Goal: Task Accomplishment & Management: Manage account settings

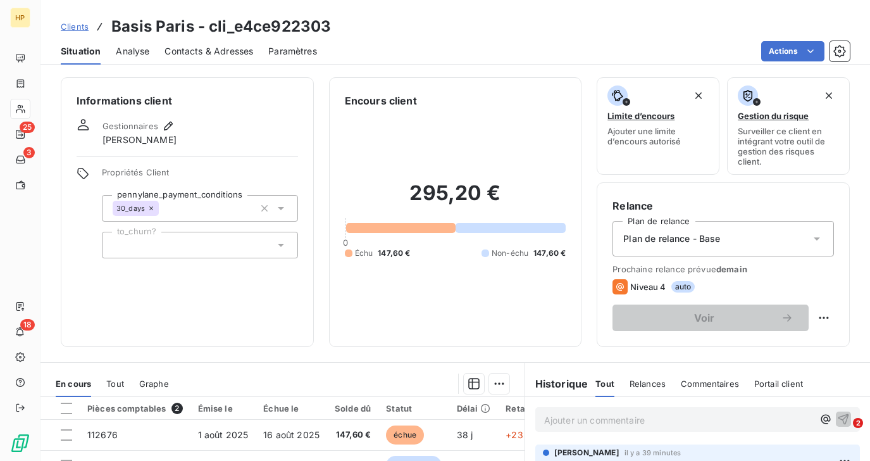
scroll to position [124, 0]
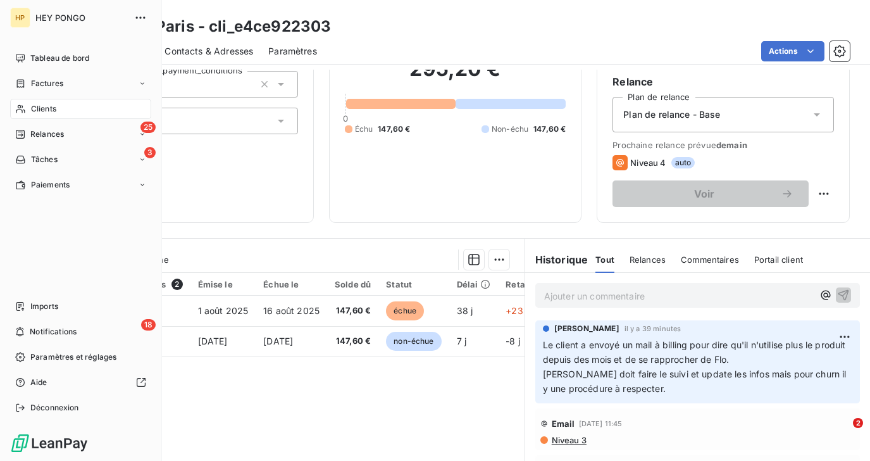
click at [28, 110] on div "Clients" at bounding box center [80, 109] width 141 height 20
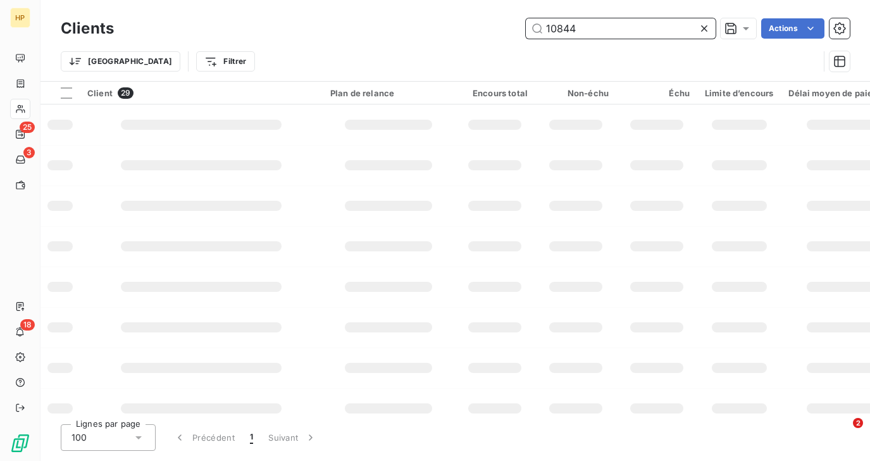
type input "108441"
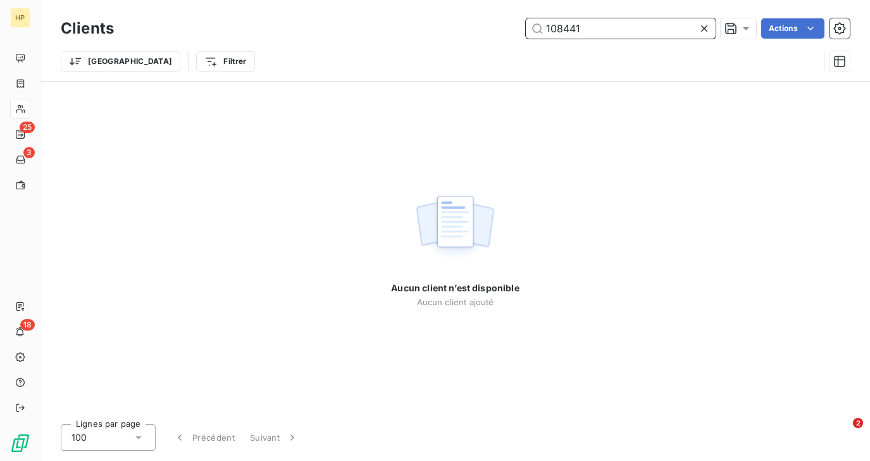
drag, startPoint x: 591, startPoint y: 27, endPoint x: 516, endPoint y: 26, distance: 74.1
click at [516, 26] on div "108441 Actions" at bounding box center [489, 28] width 721 height 20
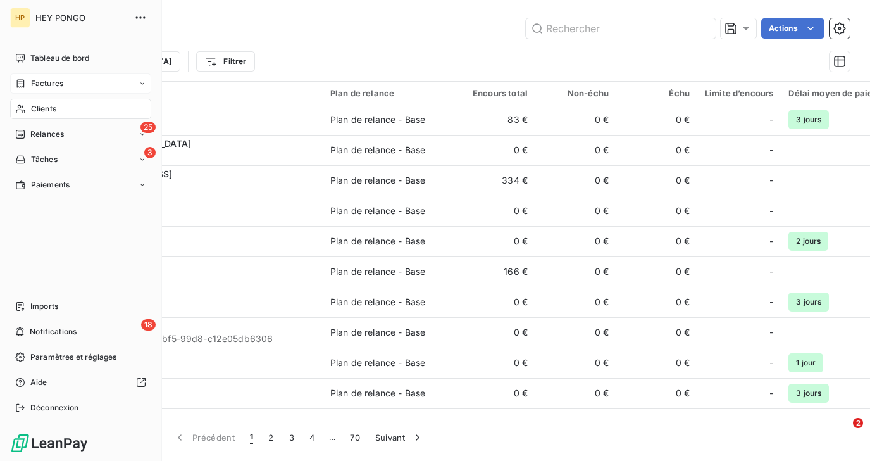
click at [26, 85] on div "Factures" at bounding box center [39, 83] width 48 height 11
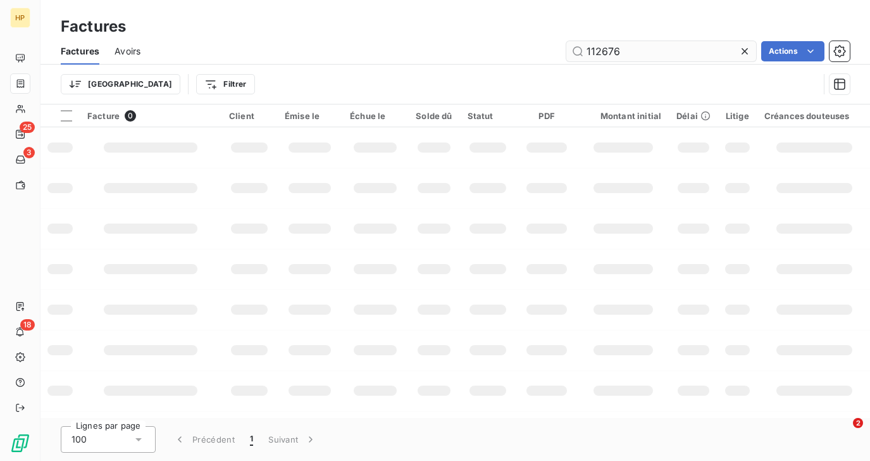
drag, startPoint x: 622, startPoint y: 53, endPoint x: 571, endPoint y: 49, distance: 50.8
click at [571, 49] on input "112676" at bounding box center [661, 51] width 190 height 20
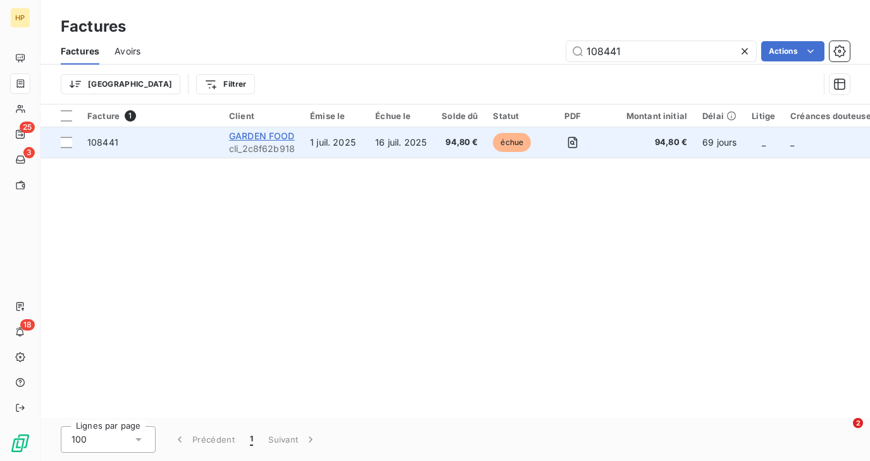
type input "108441"
click at [277, 132] on span "GARDEN FOOD" at bounding box center [262, 135] width 66 height 11
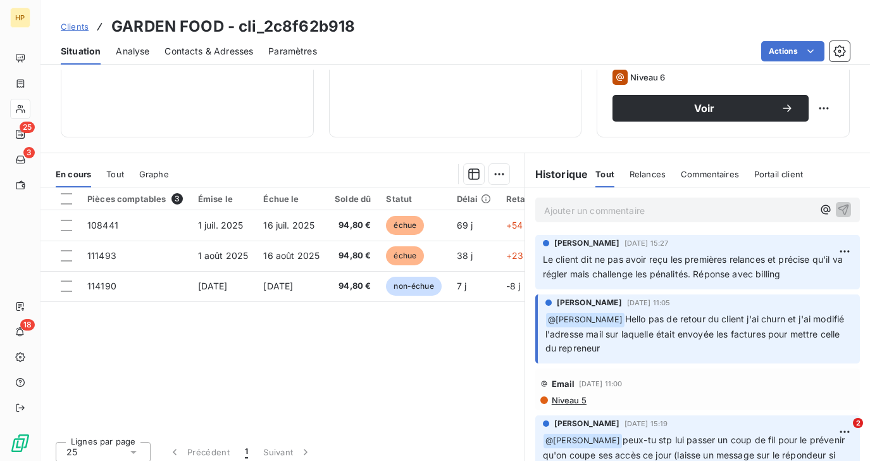
scroll to position [218, 0]
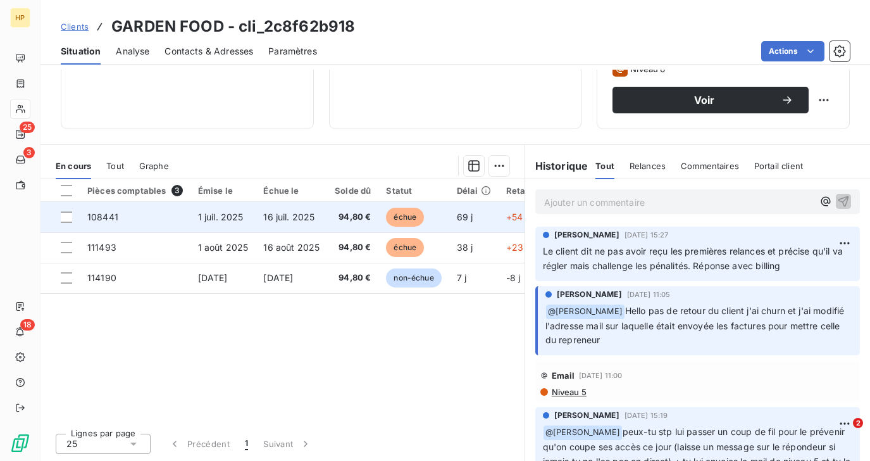
click at [259, 216] on td "16 juil. 2025" at bounding box center [292, 217] width 72 height 30
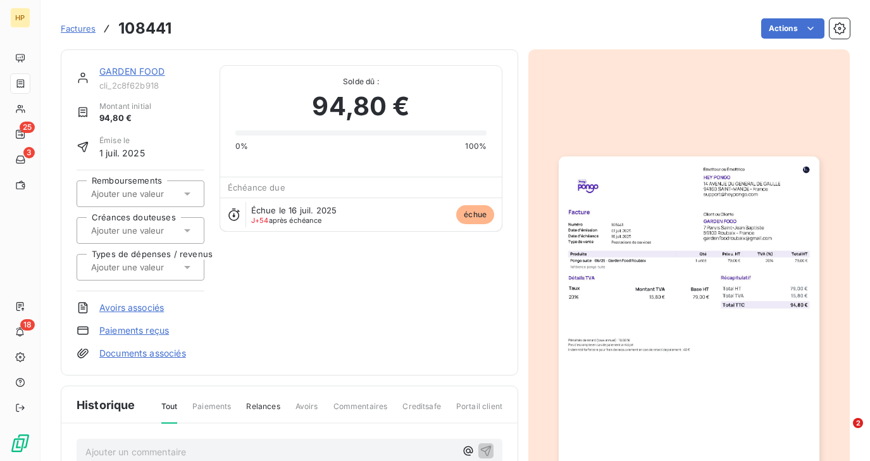
scroll to position [11, 0]
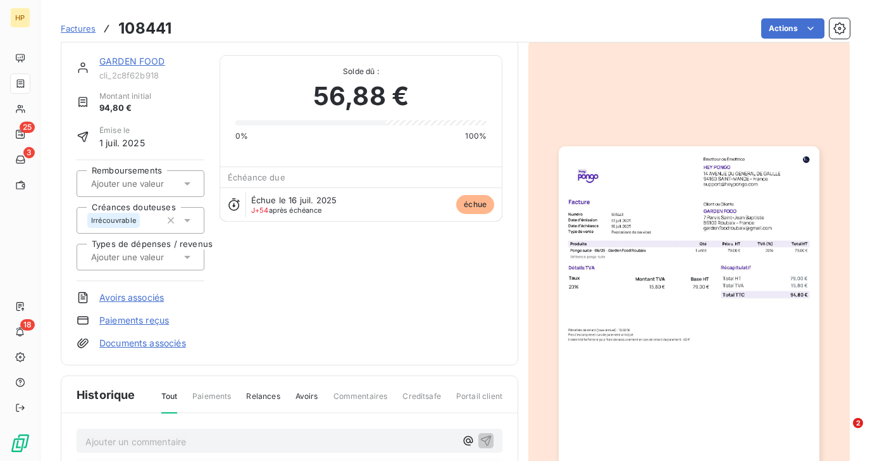
click at [137, 64] on link "GARDEN FOOD" at bounding box center [132, 61] width 66 height 11
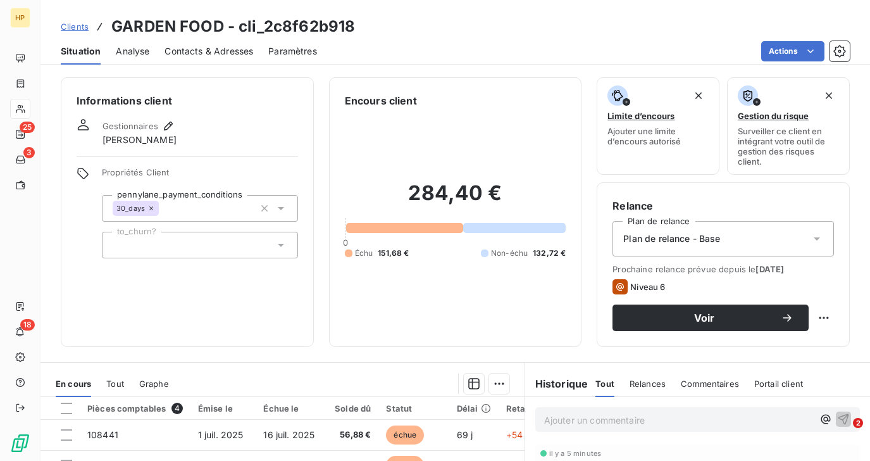
scroll to position [218, 0]
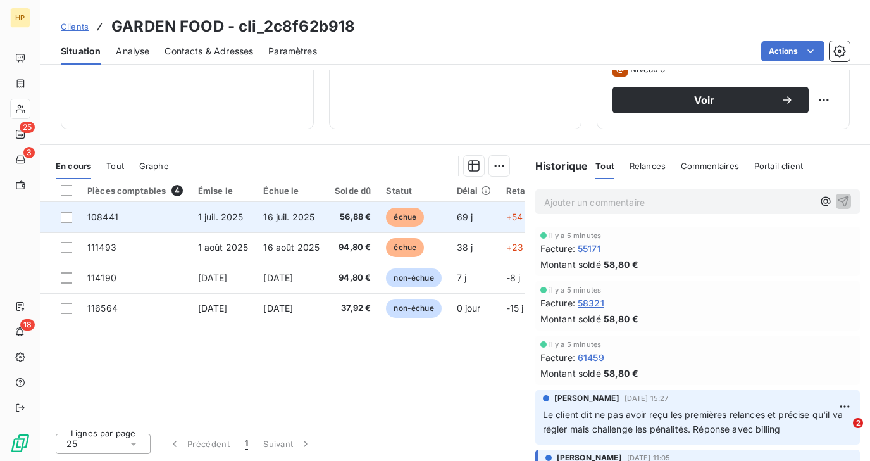
click at [256, 216] on td "1 juil. 2025" at bounding box center [224, 217] width 66 height 30
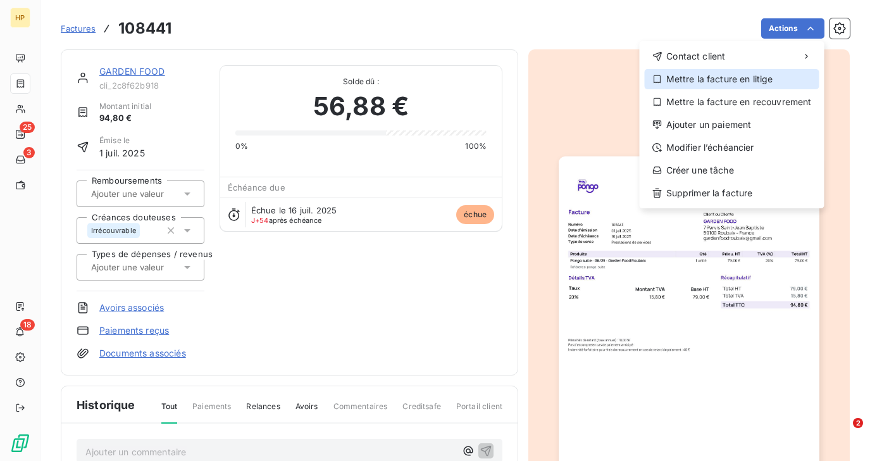
click at [744, 85] on div "Mettre la facture en litige" at bounding box center [732, 79] width 175 height 20
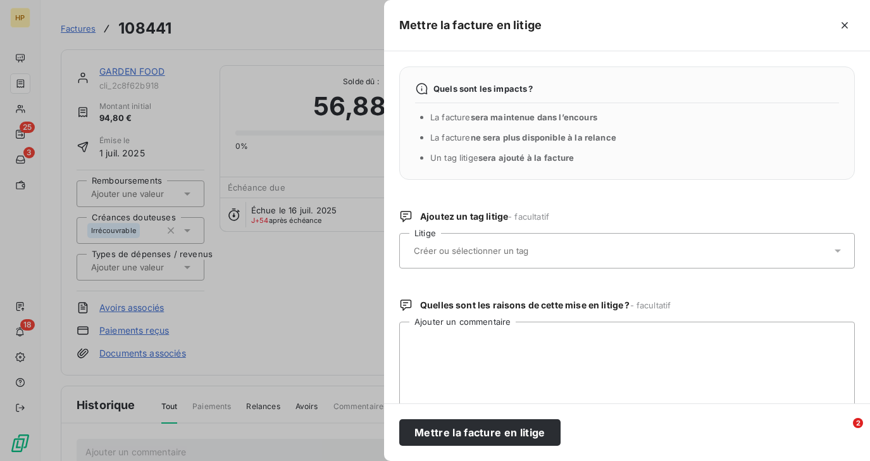
click at [538, 255] on input "text" at bounding box center [505, 250] width 184 height 11
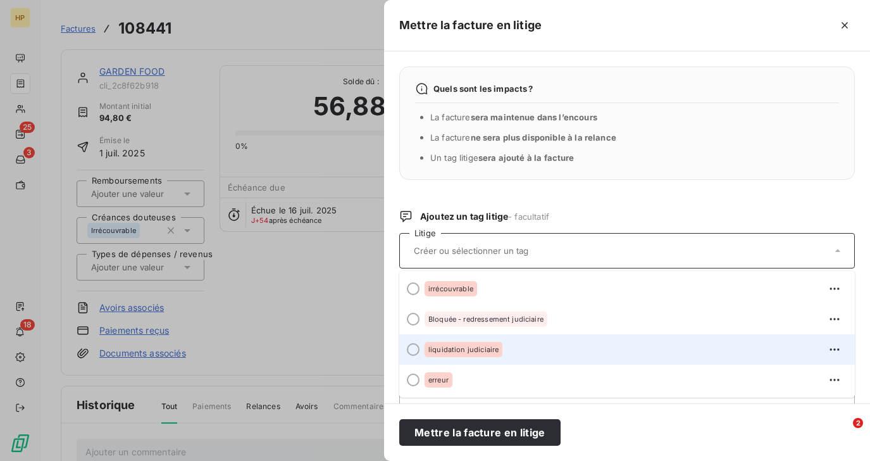
scroll to position [65, 0]
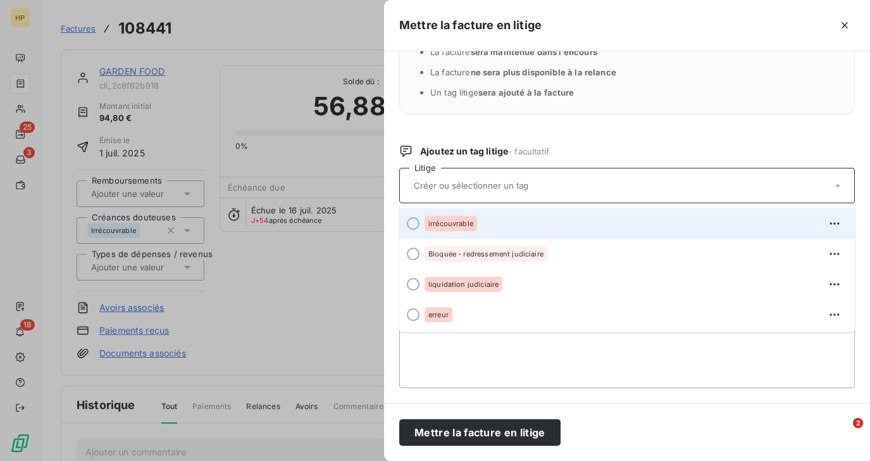
click at [509, 216] on div "irrécouvrable" at bounding box center [635, 223] width 420 height 20
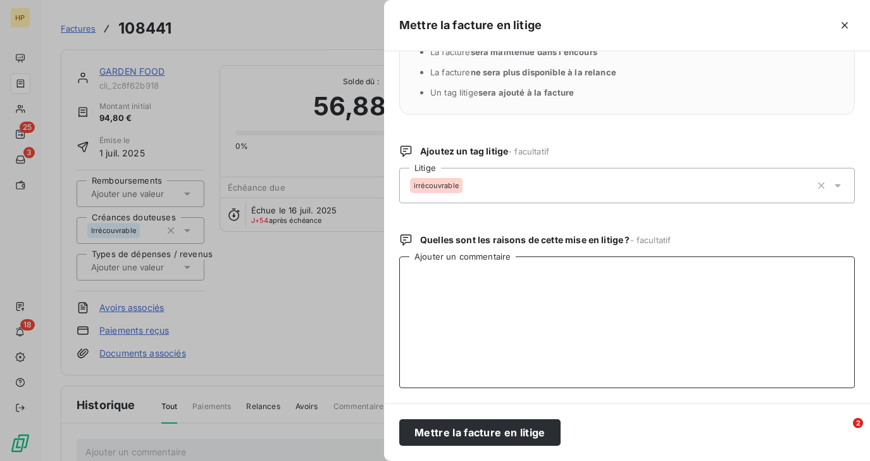
click at [454, 300] on textarea "Ajouter un commentaire" at bounding box center [627, 322] width 456 height 132
type textarea "P"
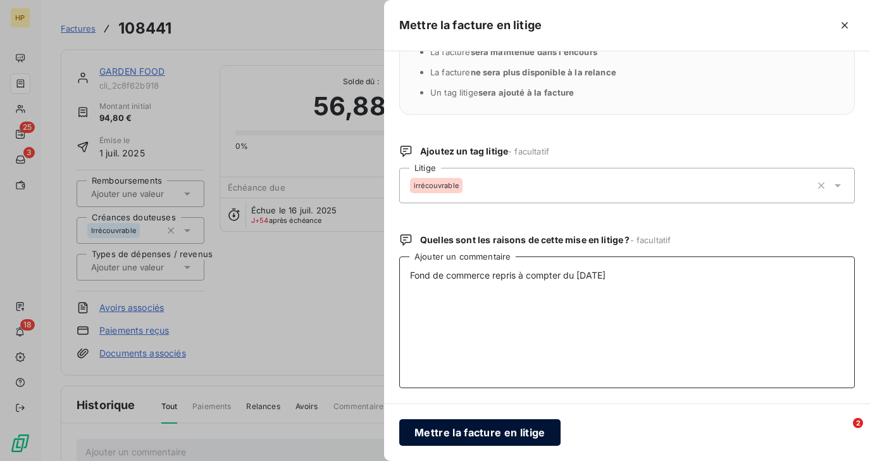
type textarea "Fond de commerce repris à compter du [DATE]"
click at [448, 425] on button "Mettre la facture en litige" at bounding box center [479, 432] width 161 height 27
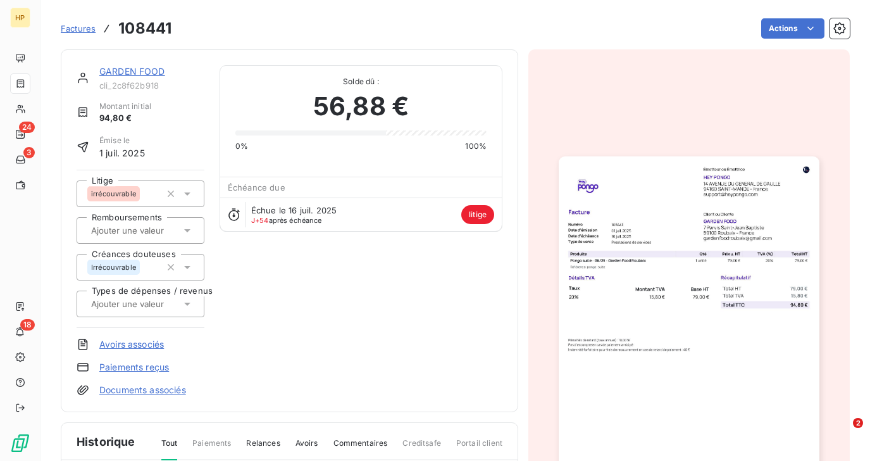
click at [145, 71] on link "GARDEN FOOD" at bounding box center [132, 71] width 66 height 11
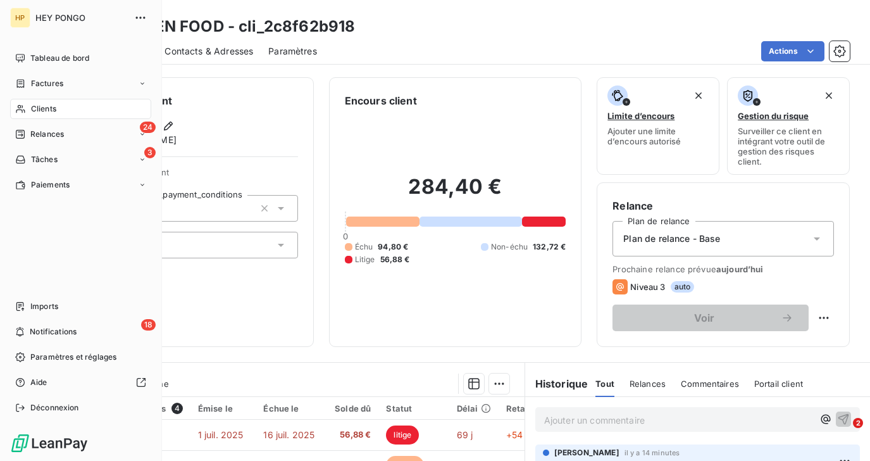
click at [48, 109] on span "Clients" at bounding box center [43, 108] width 25 height 11
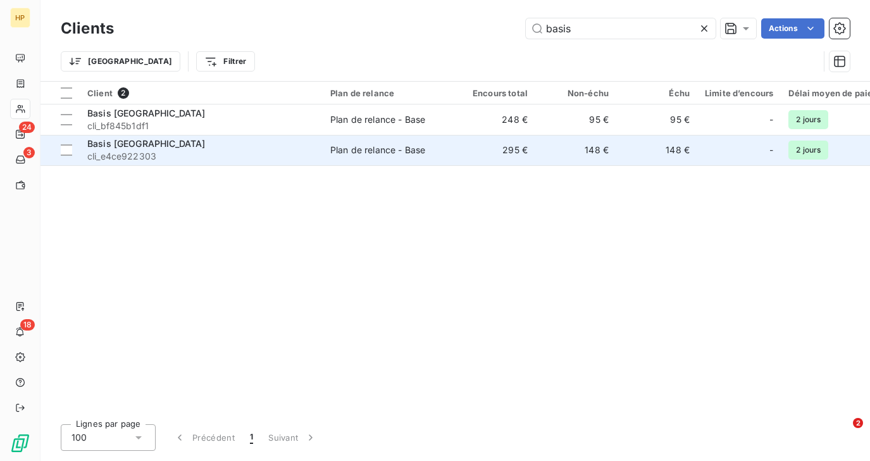
type input "basis"
click at [171, 156] on span "cli_e4ce922303" at bounding box center [201, 156] width 228 height 13
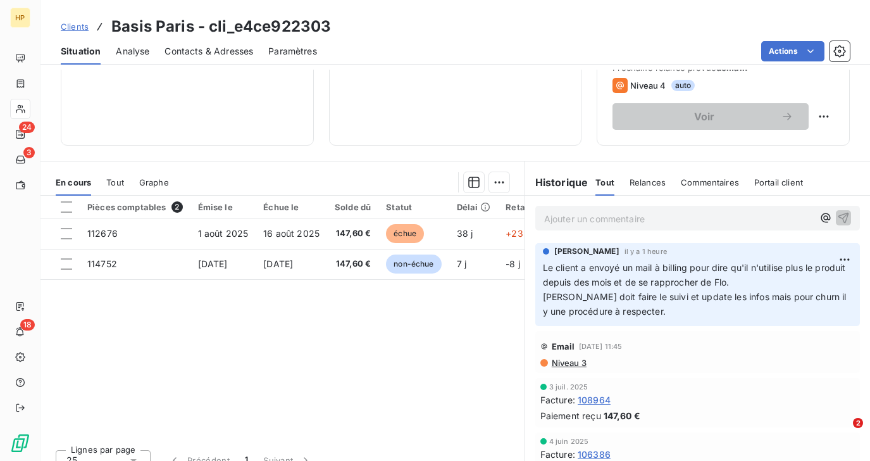
scroll to position [218, 0]
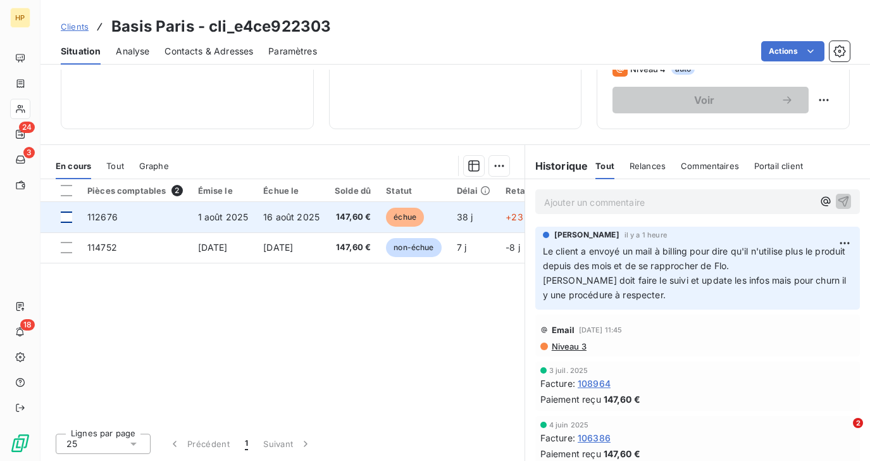
click at [67, 221] on div at bounding box center [66, 216] width 11 height 11
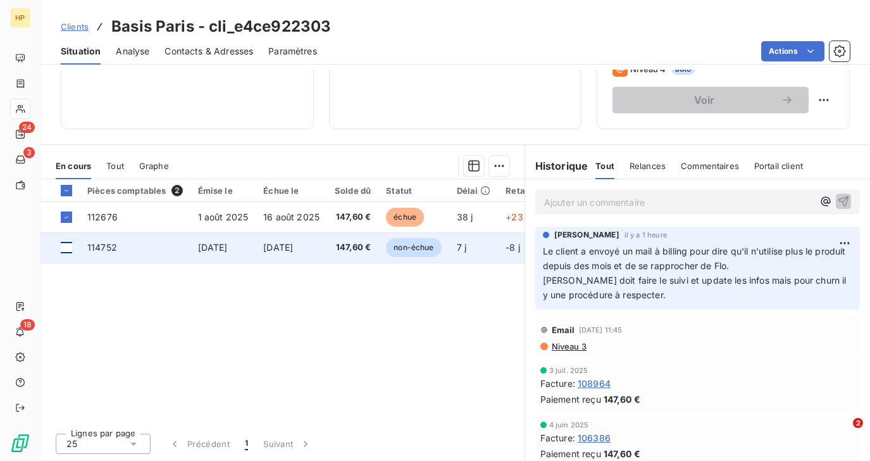
click at [67, 247] on div at bounding box center [66, 247] width 11 height 11
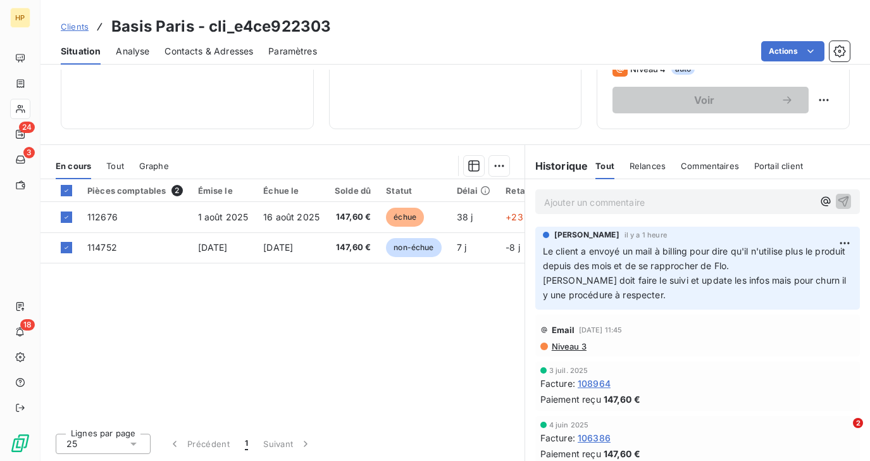
scroll to position [0, 0]
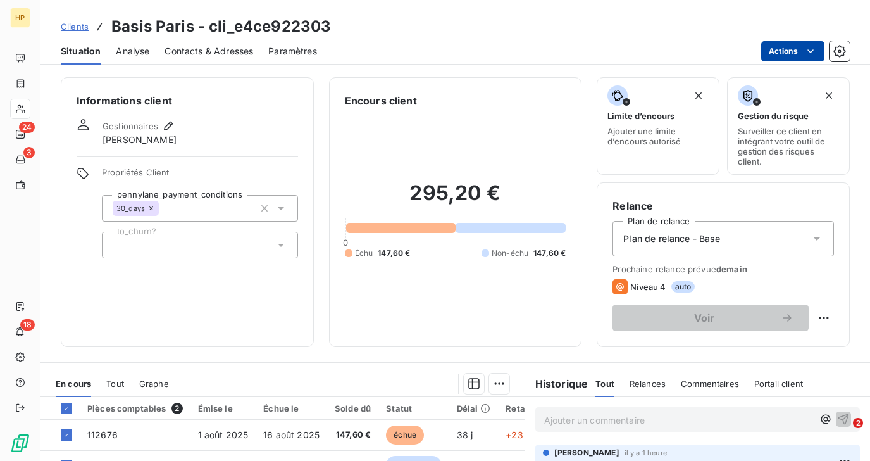
click at [811, 58] on html "HP 24 3 18 Clients Basis Paris - cli_e4ce922303 Situation Analyse Contacts & Ad…" at bounding box center [435, 230] width 870 height 461
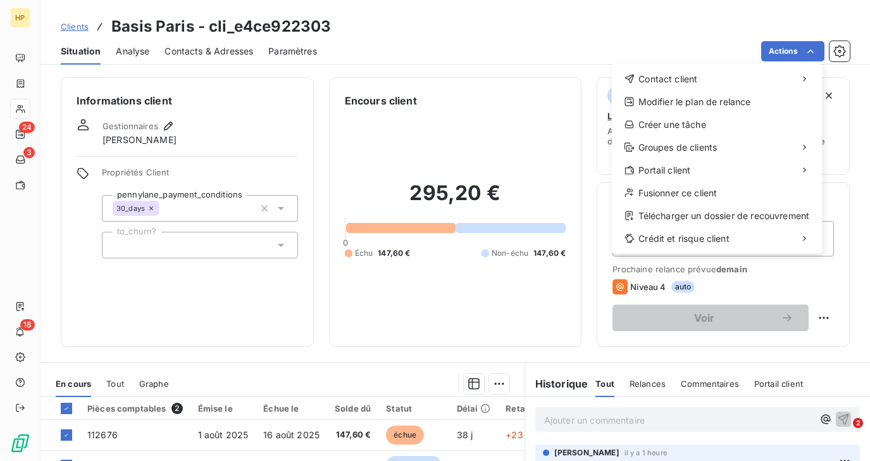
click at [678, 40] on html "HP 24 3 18 Clients Basis Paris - cli_e4ce922303 Situation Analyse Contacts & Ad…" at bounding box center [435, 230] width 870 height 461
click at [803, 58] on html "HP 24 3 18 Clients Basis Paris - cli_e4ce922303 Situation Analyse Contacts & Ad…" at bounding box center [435, 230] width 870 height 461
click at [717, 38] on html "HP 24 3 18 Clients Basis Paris - cli_e4ce922303 Situation Analyse Contacts & Ad…" at bounding box center [435, 230] width 870 height 461
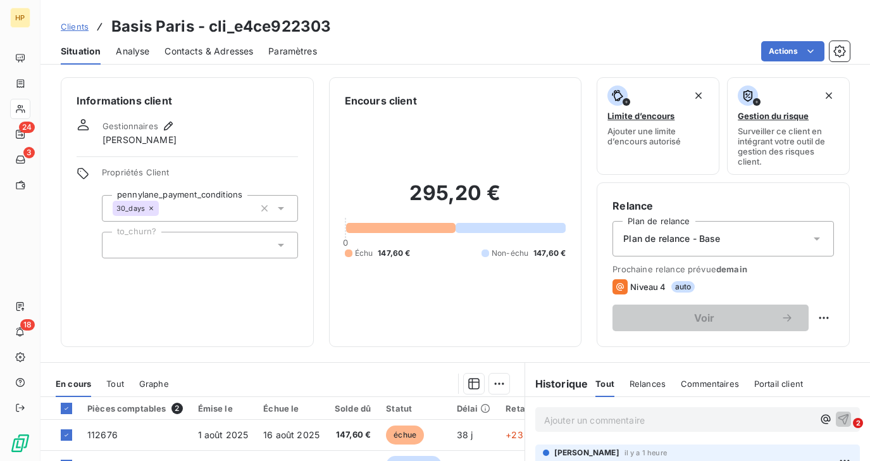
scroll to position [125, 0]
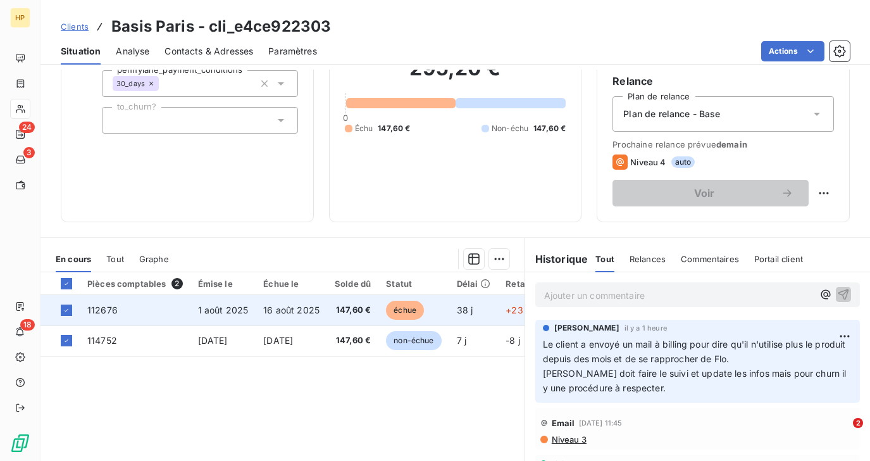
click at [287, 311] on span "16 août 2025" at bounding box center [291, 309] width 56 height 11
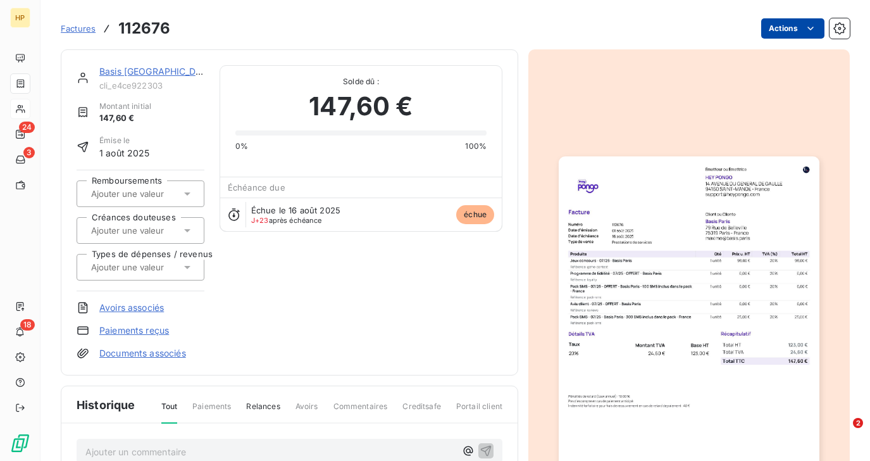
click at [799, 35] on html "HP 24 3 18 Factures 112676 Actions Basis [GEOGRAPHIC_DATA] cli_e4ce922303 Monta…" at bounding box center [435, 230] width 870 height 461
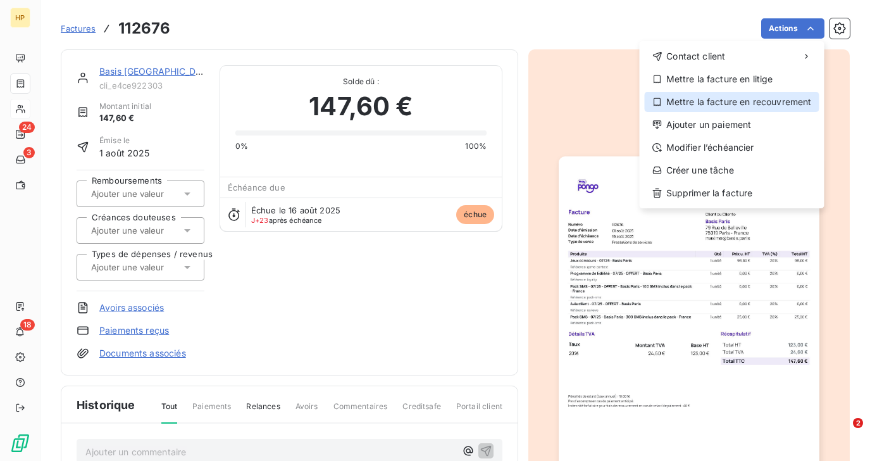
click at [754, 102] on div "Mettre la facture en recouvrement" at bounding box center [732, 102] width 175 height 20
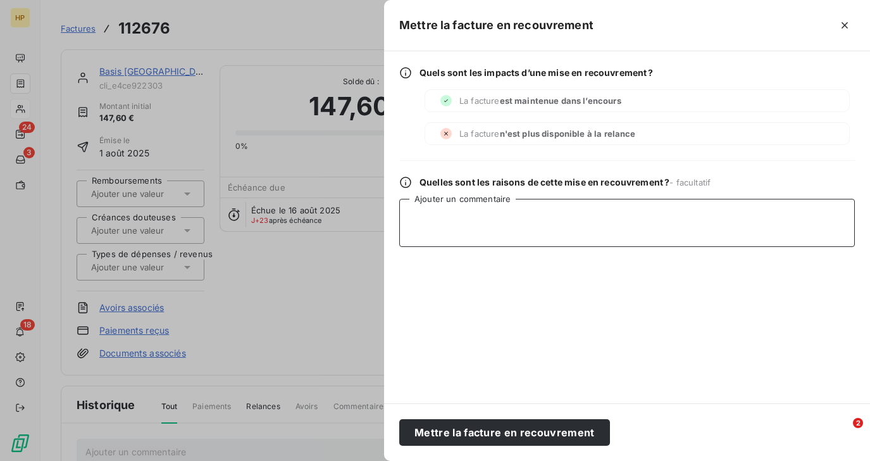
click at [462, 230] on textarea "Ajouter un commentaire" at bounding box center [627, 223] width 456 height 48
type textarea "O"
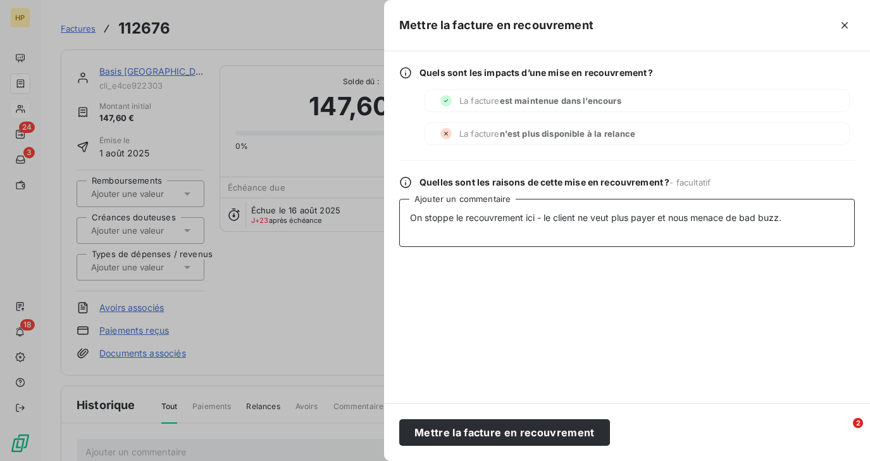
drag, startPoint x: 795, startPoint y: 218, endPoint x: 389, endPoint y: 221, distance: 405.7
click at [389, 221] on div "Quels sont les impacts d’une mise en recouvrement ? La facture est maintenue da…" at bounding box center [627, 227] width 486 height 352
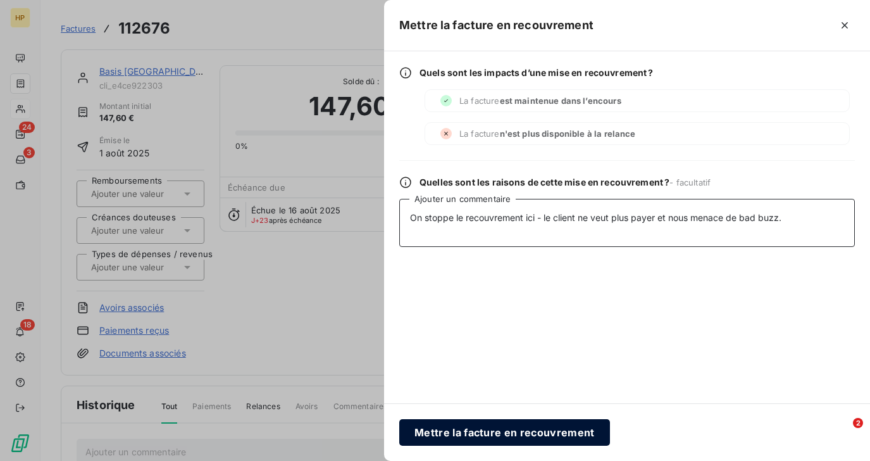
type textarea "On stoppe le recouvrement ici - le client ne veut plus payer et nous menace de …"
click at [503, 432] on button "Mettre la facture en recouvrement" at bounding box center [504, 432] width 211 height 27
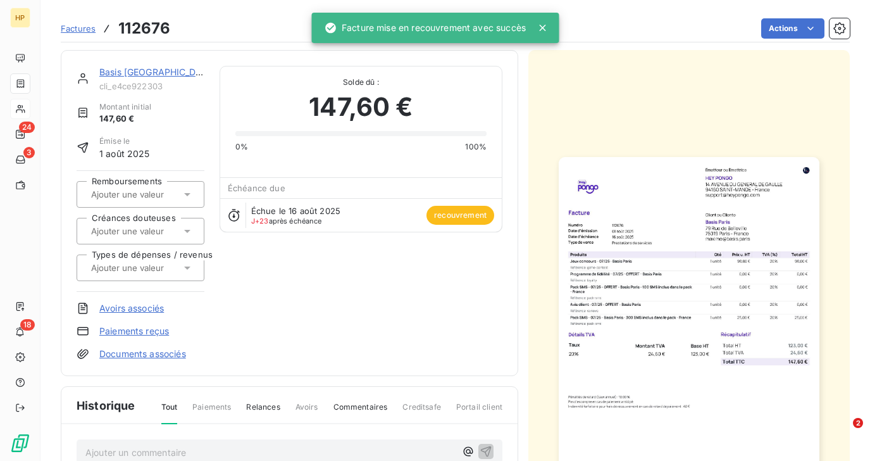
scroll to position [239, 0]
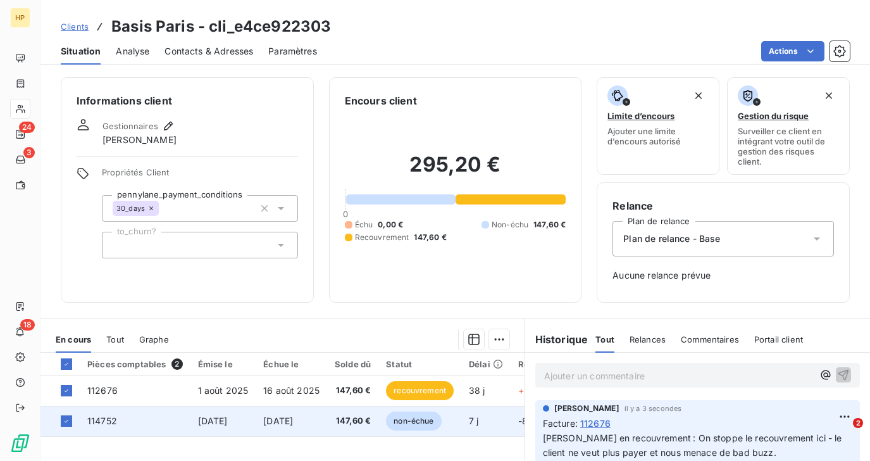
click at [293, 424] on span "[DATE]" at bounding box center [278, 420] width 30 height 11
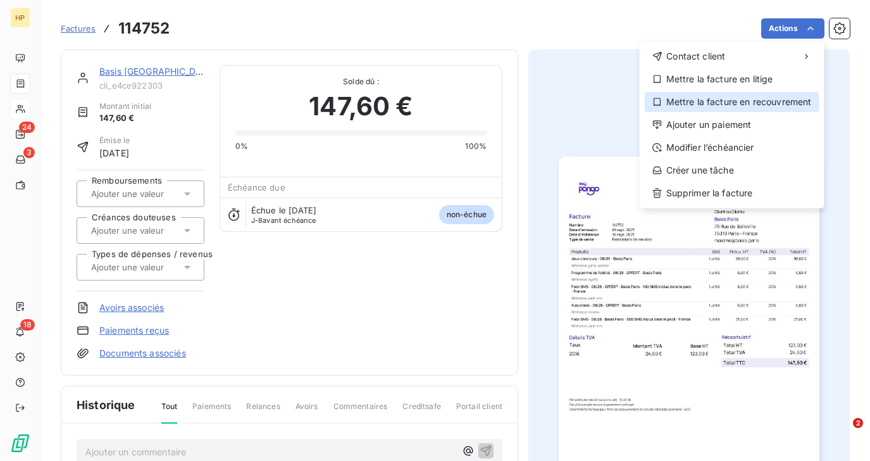
click at [756, 98] on div "Mettre la facture en recouvrement" at bounding box center [732, 102] width 175 height 20
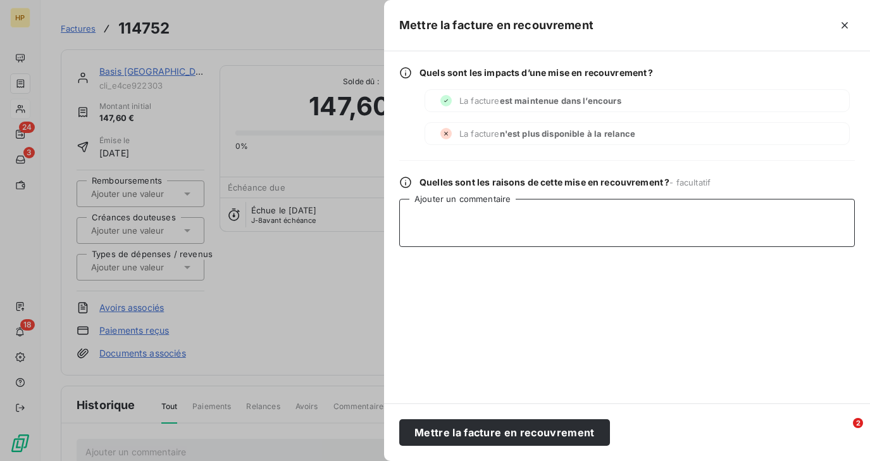
click at [454, 222] on textarea "Ajouter un commentaire" at bounding box center [627, 223] width 456 height 48
paste textarea "On stoppe le recouvrement ici - le client ne veut plus payer et nous menace de …"
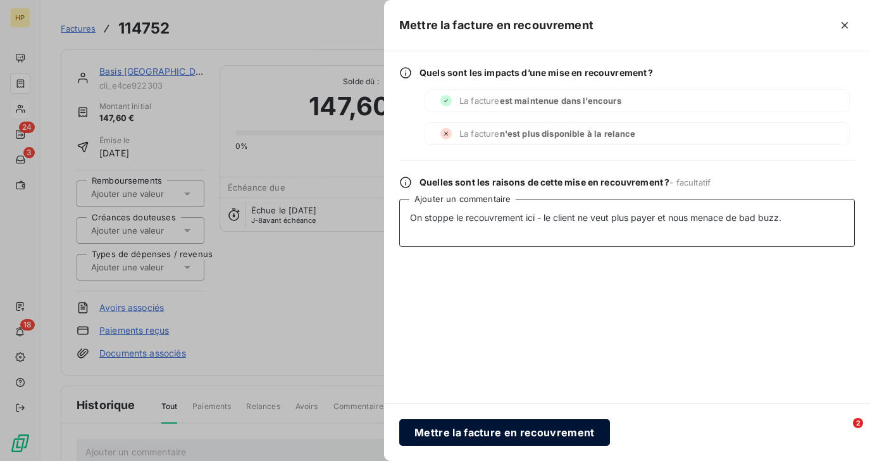
type textarea "On stoppe le recouvrement ici - le client ne veut plus payer et nous menace de …"
click at [492, 432] on button "Mettre la facture en recouvrement" at bounding box center [504, 432] width 211 height 27
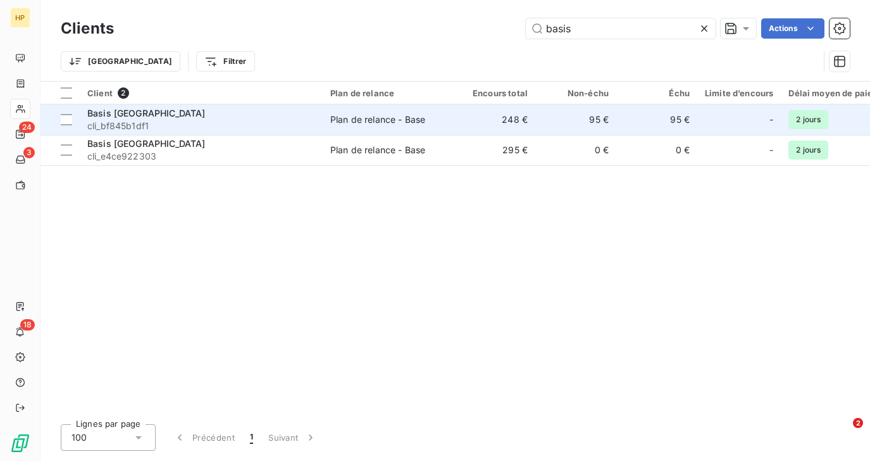
click at [147, 124] on span "cli_bf845b1df1" at bounding box center [201, 126] width 228 height 13
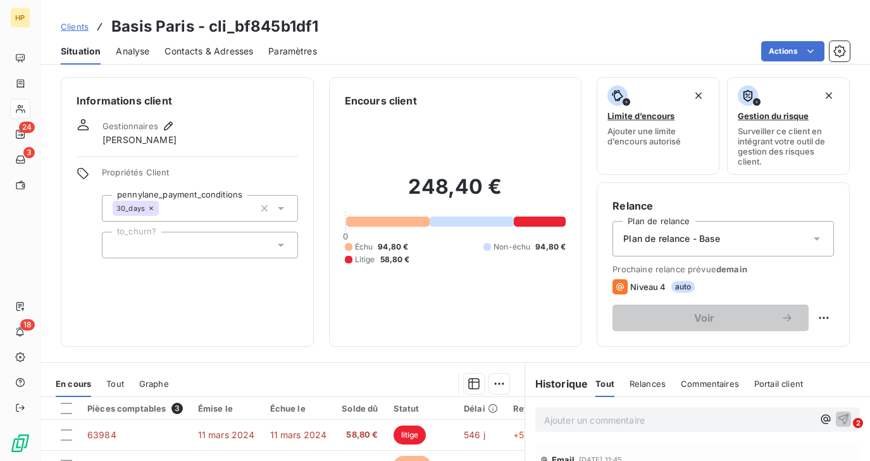
scroll to position [218, 0]
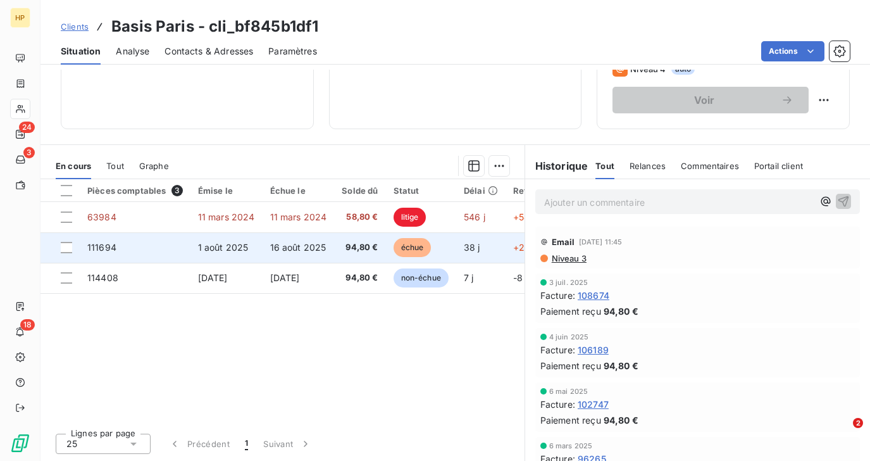
click at [329, 253] on td "16 août 2025" at bounding box center [299, 247] width 72 height 30
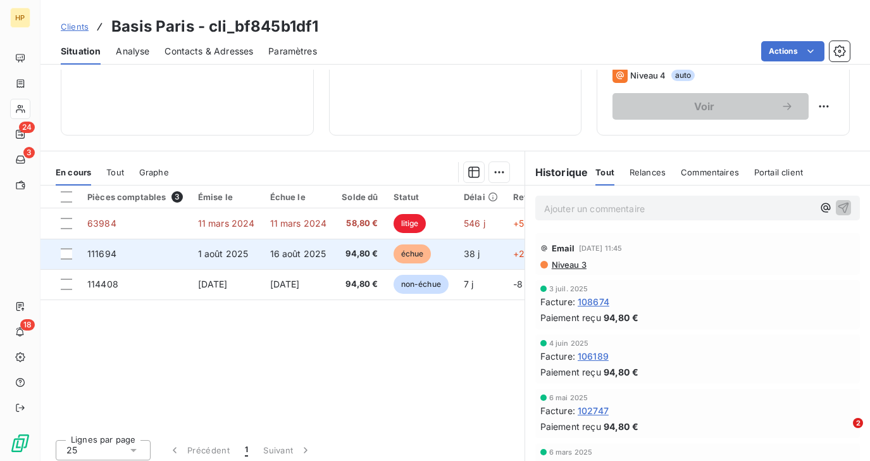
scroll to position [218, 0]
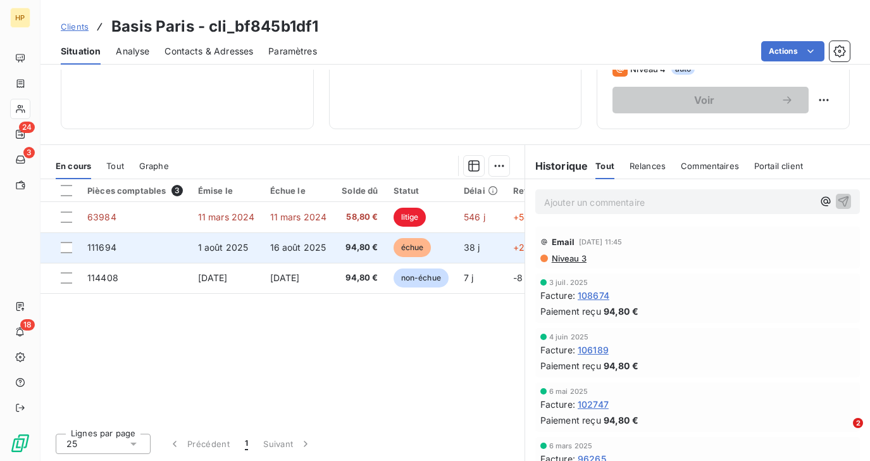
click at [263, 256] on td "16 août 2025" at bounding box center [299, 247] width 72 height 30
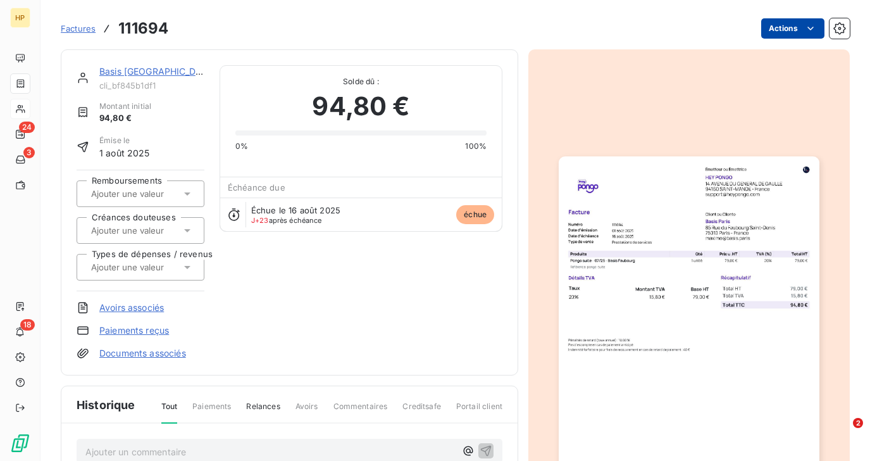
click at [810, 35] on html "HP 24 3 18 Factures 111694 Actions Basis [GEOGRAPHIC_DATA] cli_bf845b1df1 Monta…" at bounding box center [435, 230] width 870 height 461
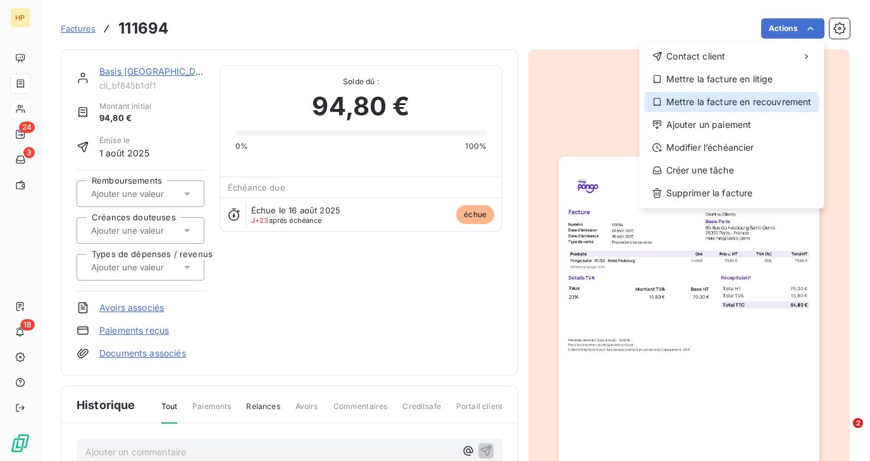
click at [754, 105] on div "Mettre la facture en recouvrement" at bounding box center [732, 102] width 175 height 20
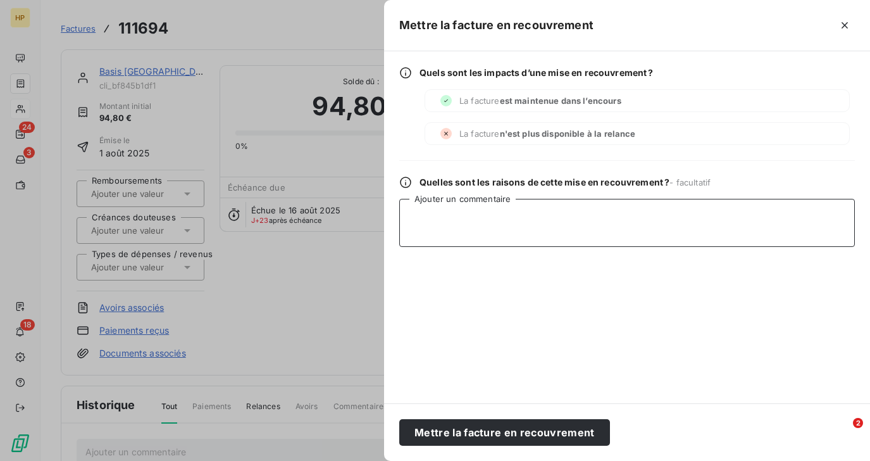
click at [424, 212] on textarea "Ajouter un commentaire" at bounding box center [627, 223] width 456 height 48
paste textarea "On stoppe le recouvrement ici - le client ne veut plus payer et nous menace de …"
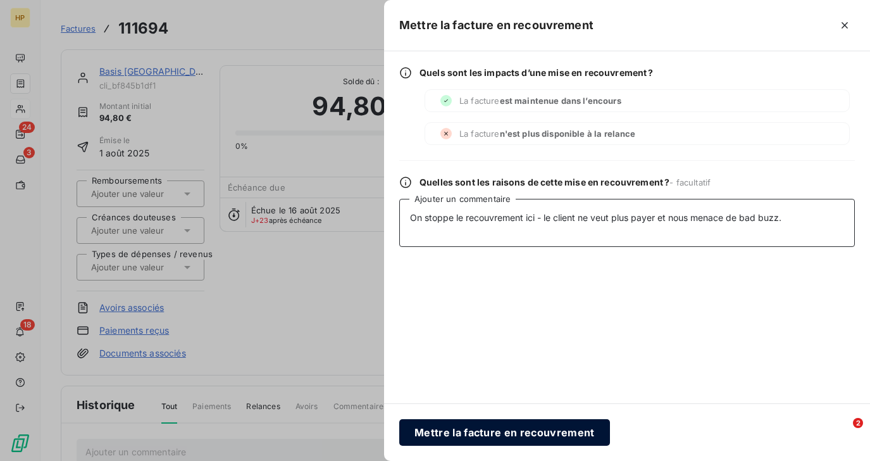
type textarea "On stoppe le recouvrement ici - le client ne veut plus payer et nous menace de …"
click at [475, 432] on button "Mettre la facture en recouvrement" at bounding box center [504, 432] width 211 height 27
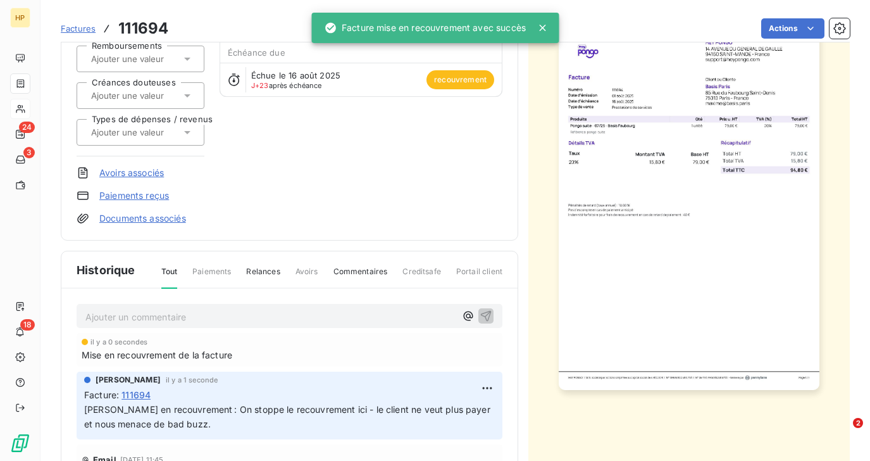
scroll to position [239, 0]
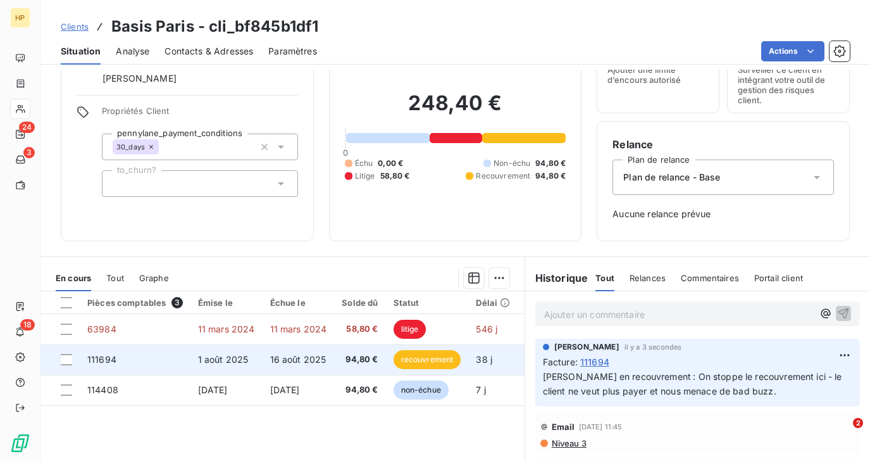
scroll to position [161, 0]
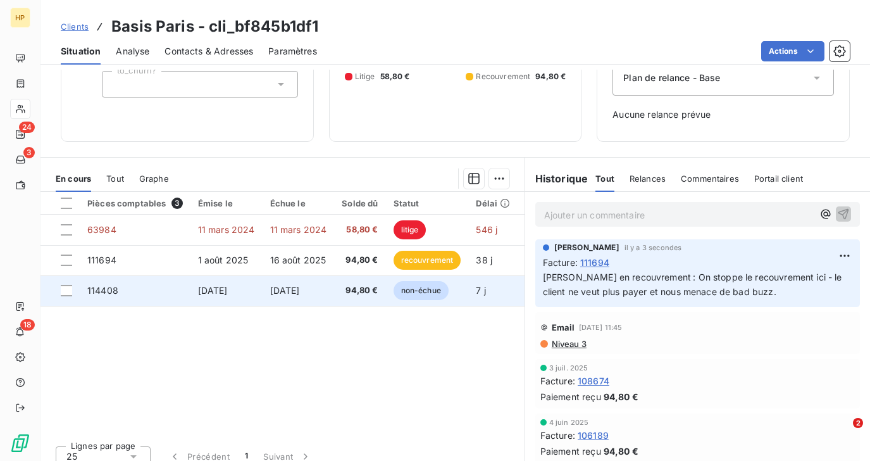
click at [259, 286] on td "[DATE]" at bounding box center [227, 290] width 72 height 30
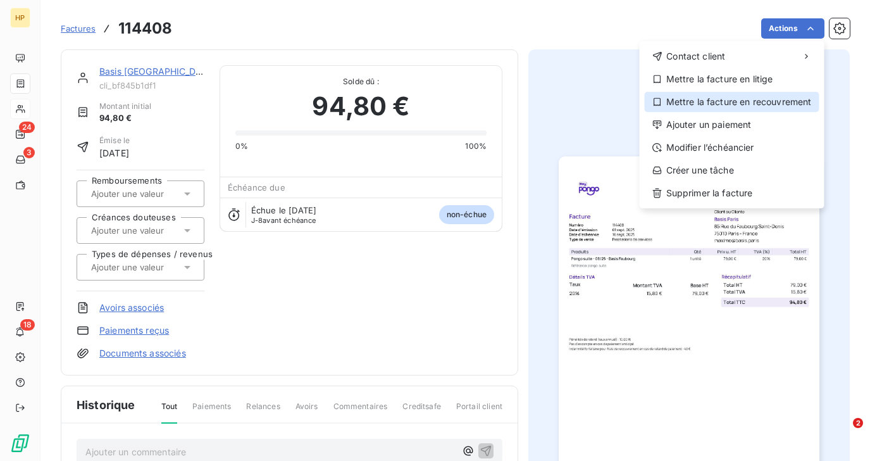
click at [758, 104] on div "Mettre la facture en recouvrement" at bounding box center [732, 102] width 175 height 20
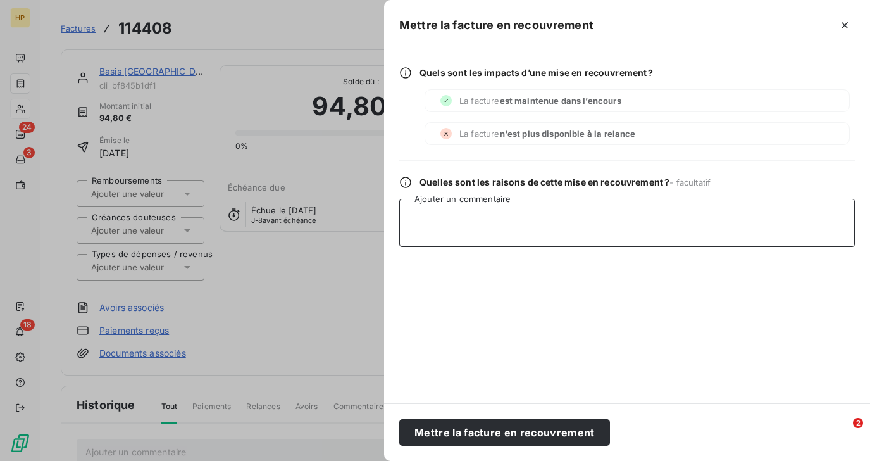
click at [430, 214] on textarea "Ajouter un commentaire" at bounding box center [627, 223] width 456 height 48
paste textarea "On stoppe le recouvrement ici - le client ne veut plus payer et nous menace de …"
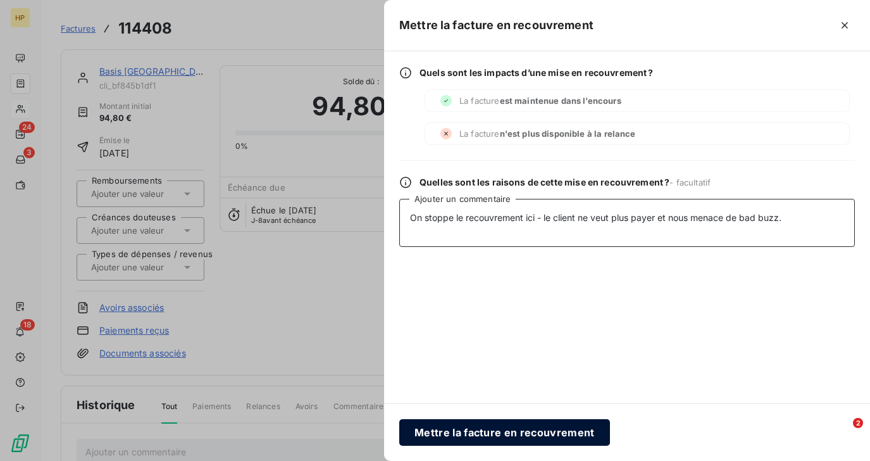
type textarea "On stoppe le recouvrement ici - le client ne veut plus payer et nous menace de …"
click at [516, 431] on button "Mettre la facture en recouvrement" at bounding box center [504, 432] width 211 height 27
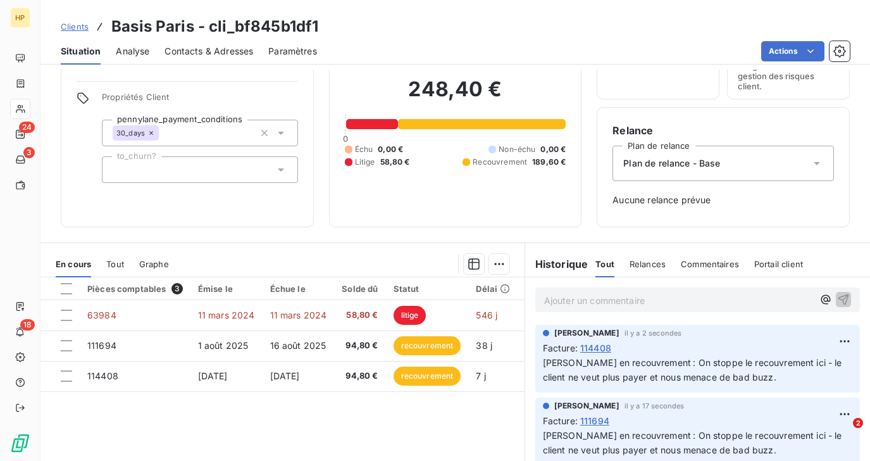
scroll to position [173, 0]
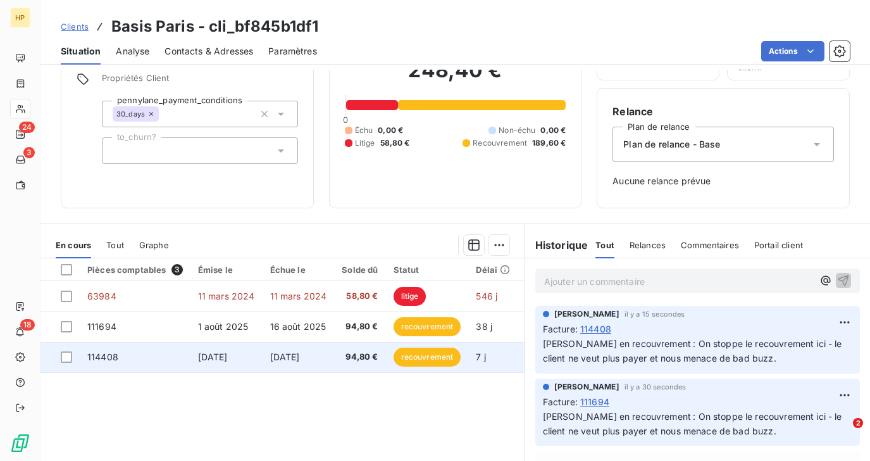
scroll to position [125, 0]
